Goal: Information Seeking & Learning: Learn about a topic

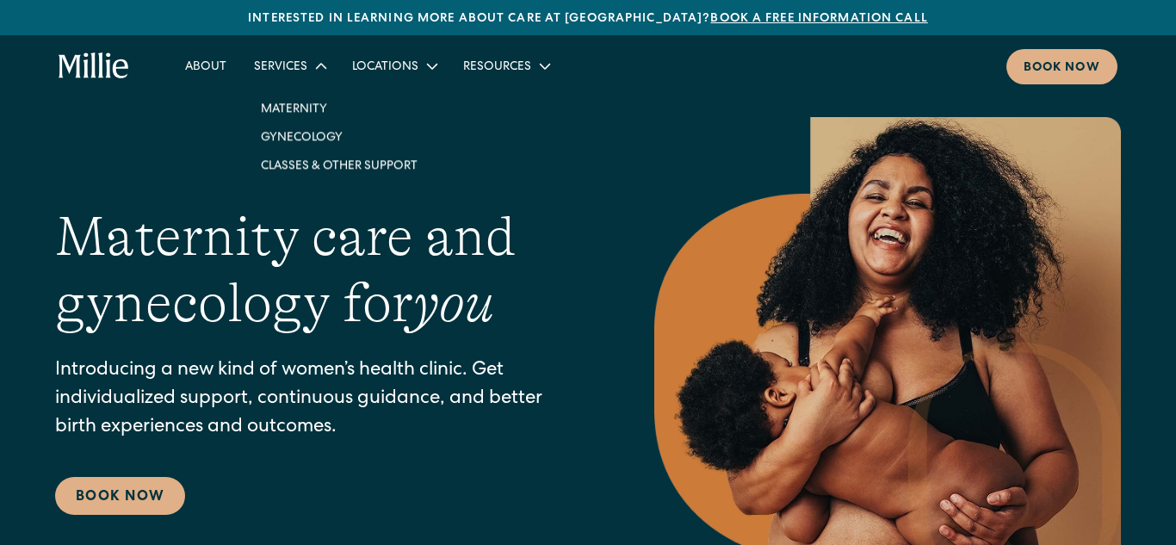
click at [321, 62] on icon at bounding box center [321, 66] width 22 height 22
click at [200, 71] on link "About" at bounding box center [205, 66] width 69 height 28
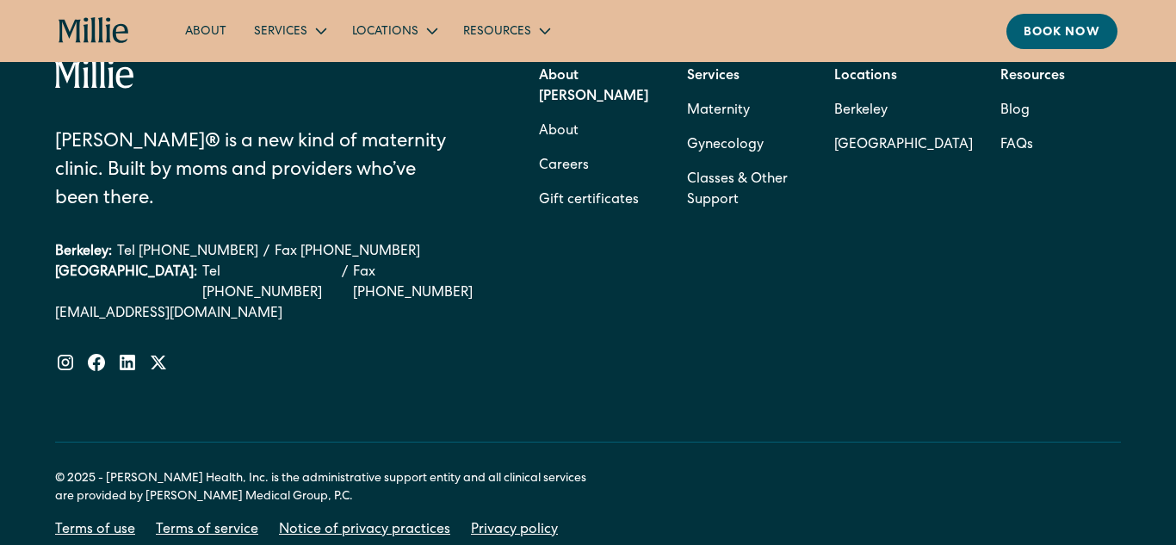
scroll to position [5630, 0]
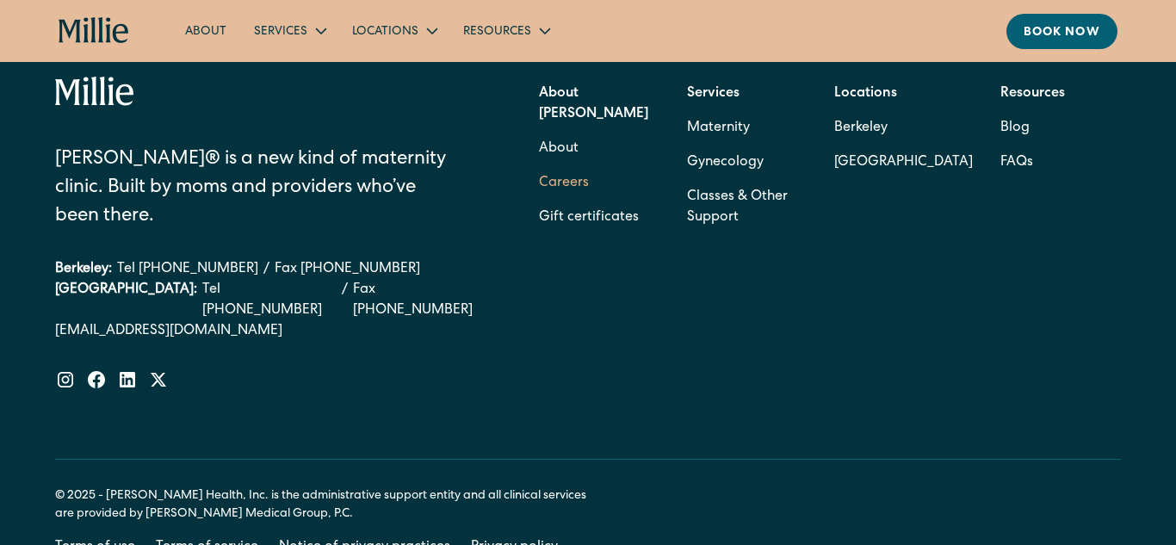
click at [574, 166] on link "Careers" at bounding box center [564, 183] width 50 height 34
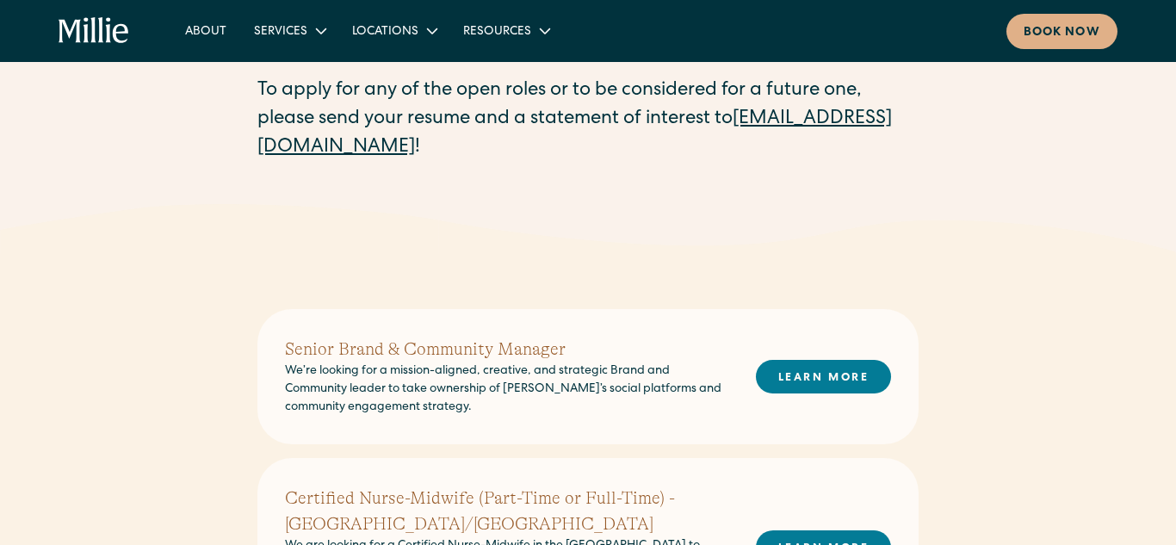
scroll to position [245, 0]
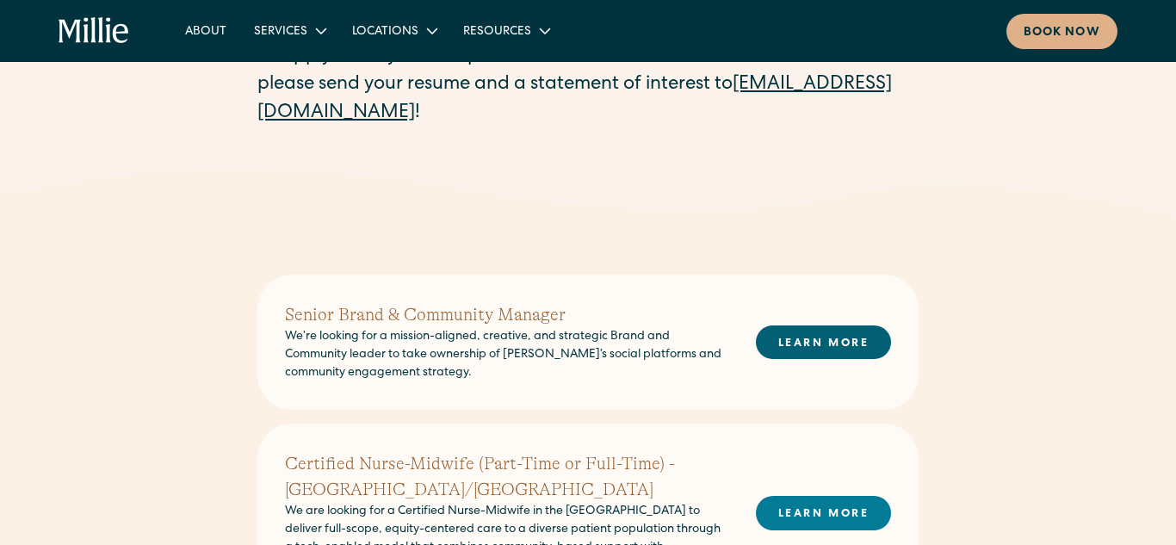
click at [783, 345] on link "LEARN MORE" at bounding box center [823, 343] width 135 height 34
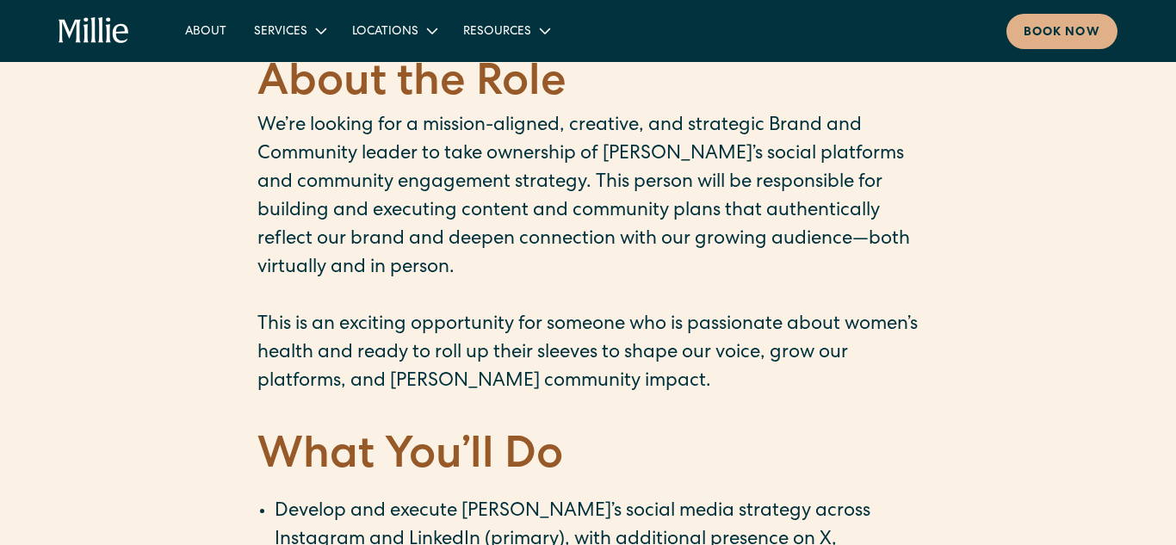
scroll to position [733, 0]
